Goal: Task Accomplishment & Management: Manage account settings

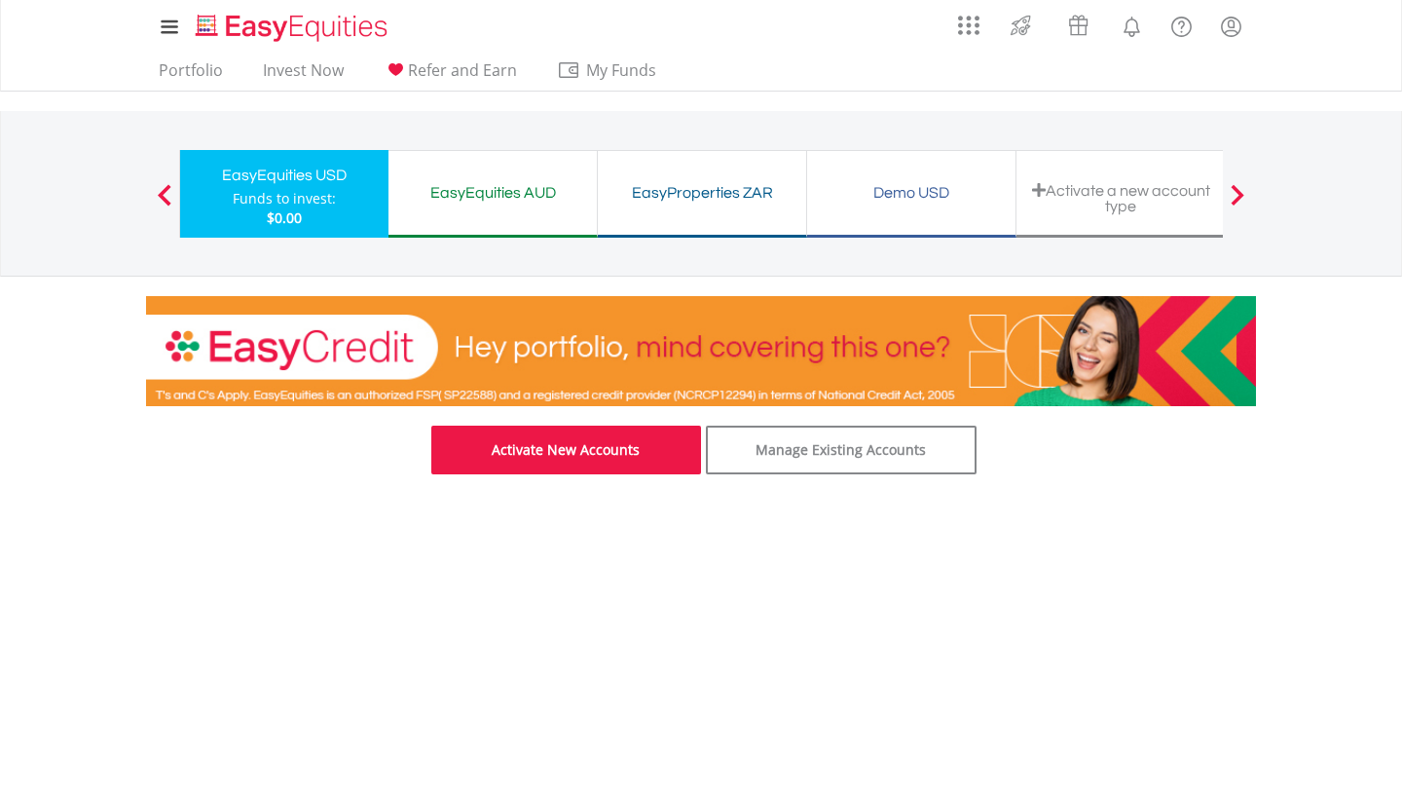
click at [571, 445] on link "Activate New Accounts" at bounding box center [566, 449] width 271 height 49
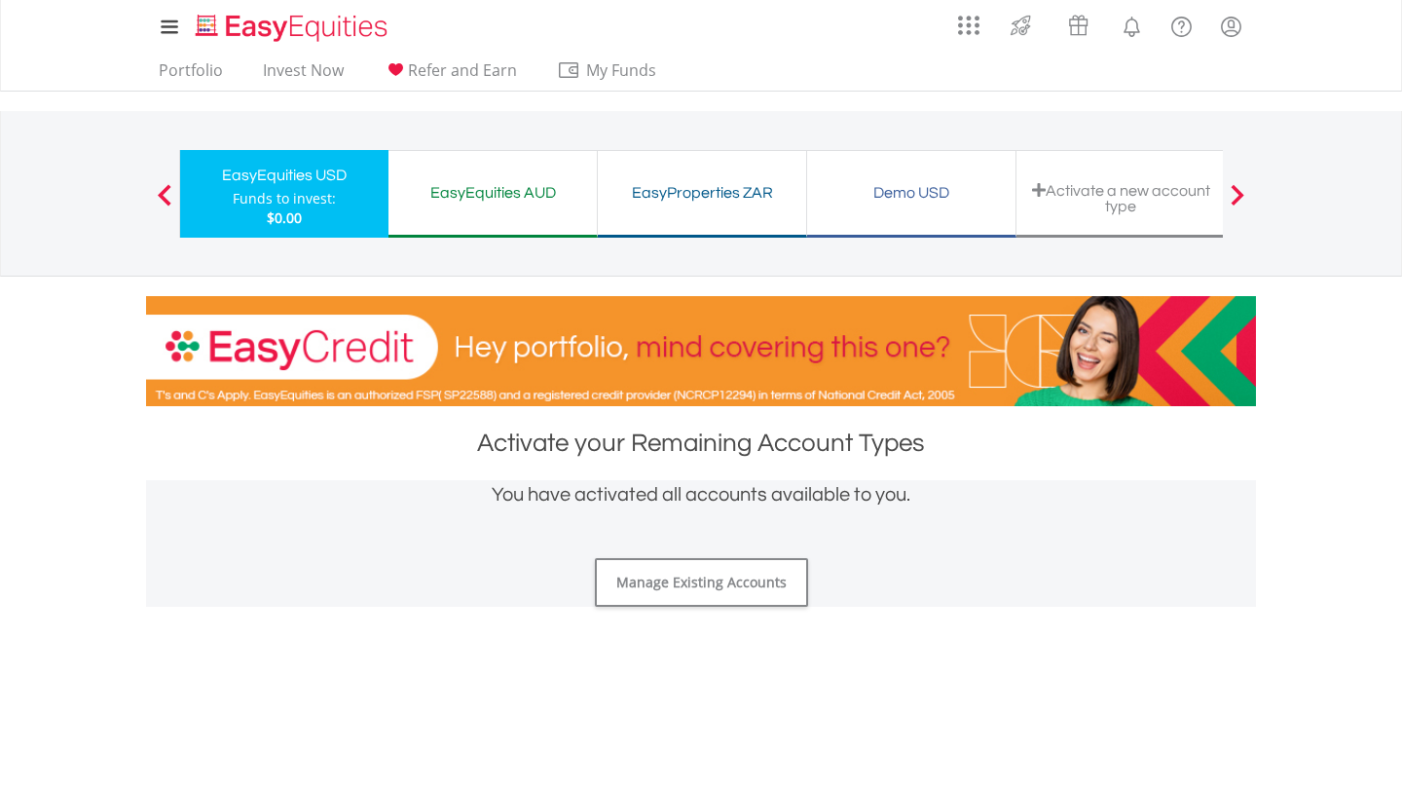
click at [519, 179] on div "EasyEquities AUD" at bounding box center [492, 192] width 185 height 27
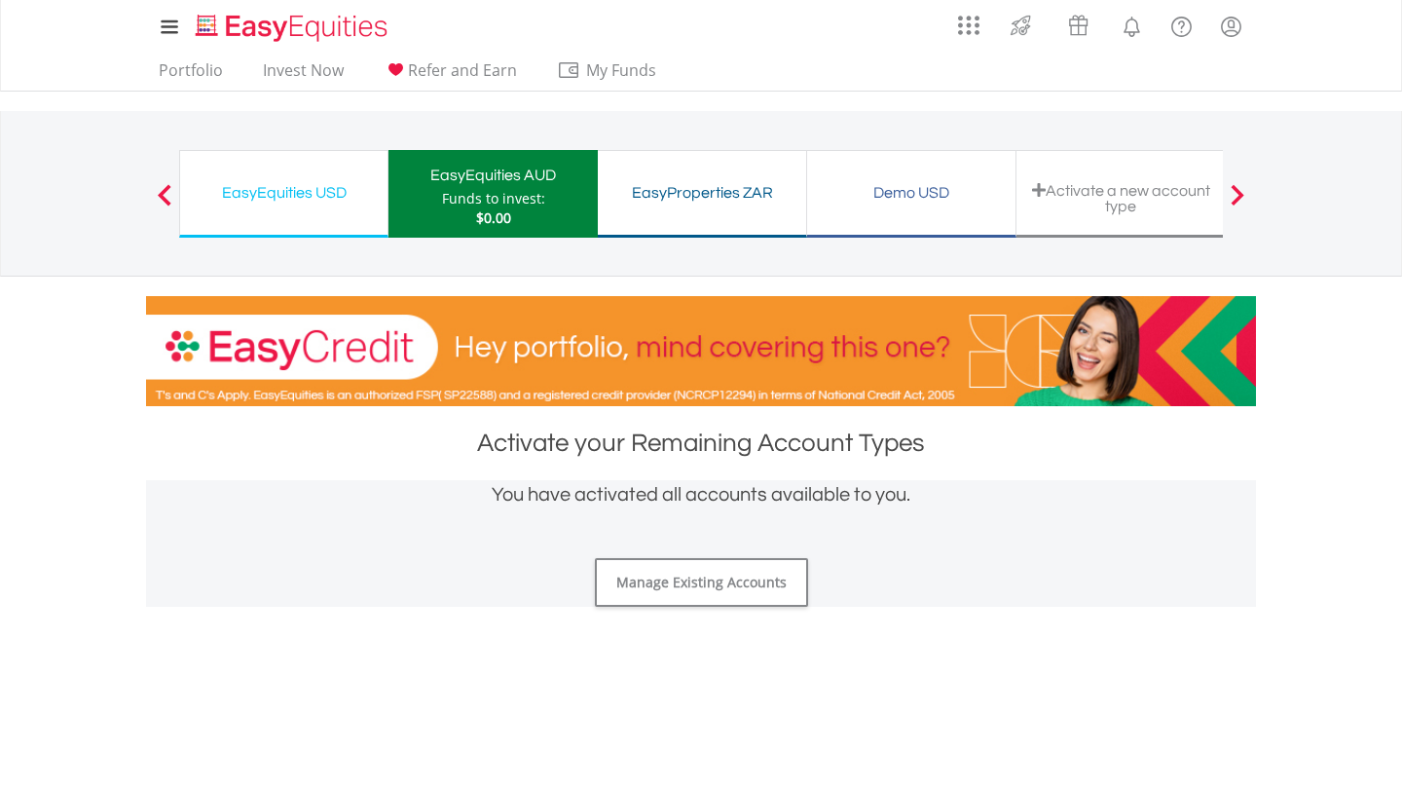
click at [723, 204] on div "EasyProperties ZAR" at bounding box center [701, 192] width 185 height 27
click at [1079, 180] on div "Activate a new account type" at bounding box center [1120, 194] width 209 height 88
click at [1234, 194] on span at bounding box center [1238, 194] width 14 height 21
click at [321, 72] on link "Invest Now" at bounding box center [303, 75] width 96 height 30
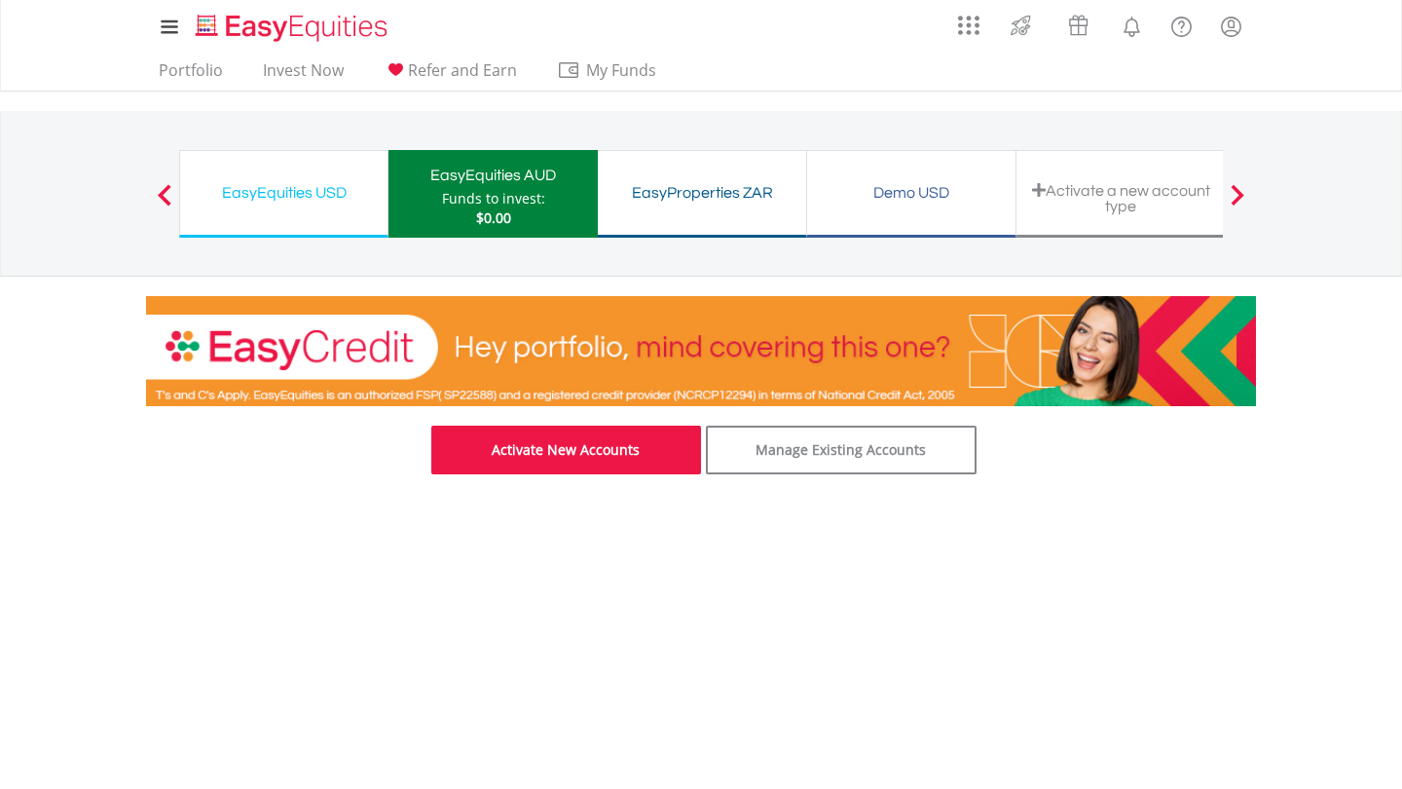
click at [632, 455] on link "Activate New Accounts" at bounding box center [566, 449] width 271 height 49
